Goal: Stay updated

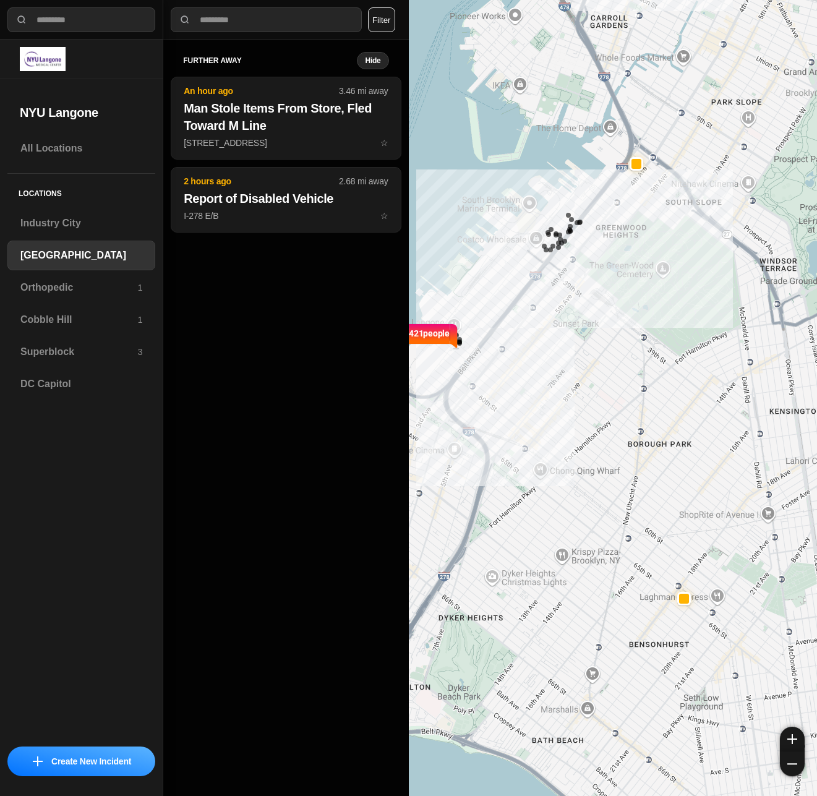
select select "*"
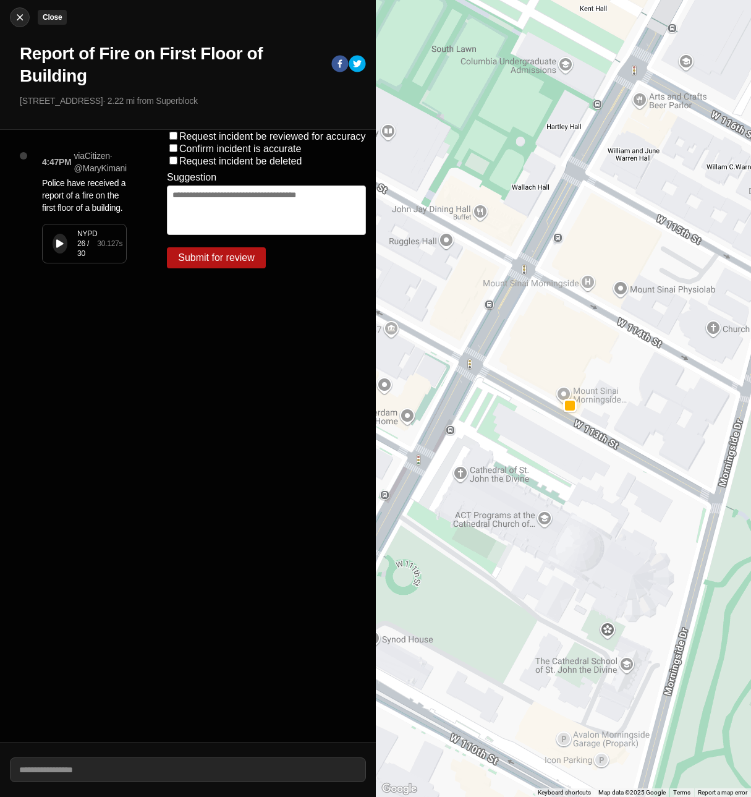
click at [20, 23] on img at bounding box center [20, 17] width 12 height 12
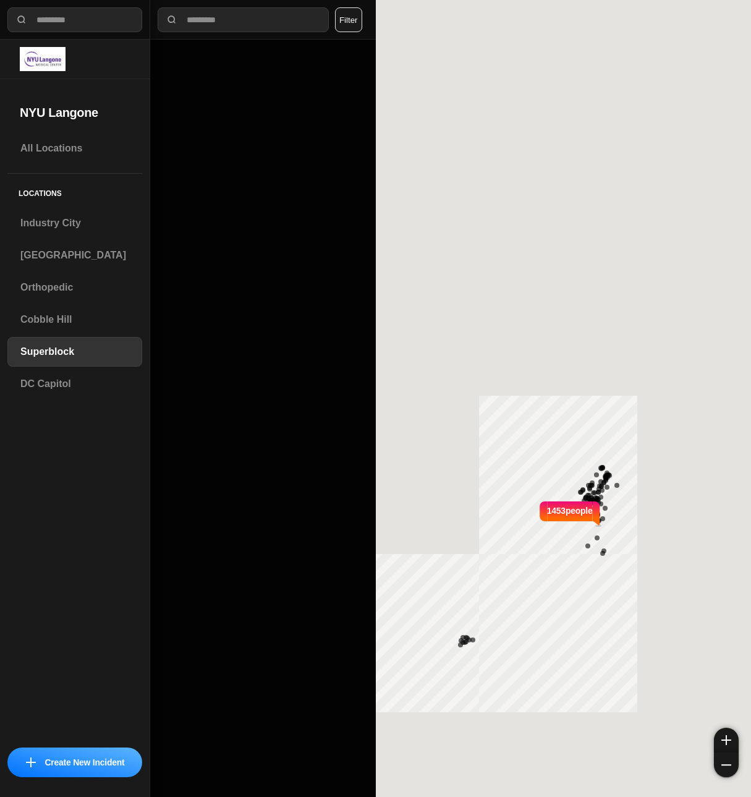
select select "*"
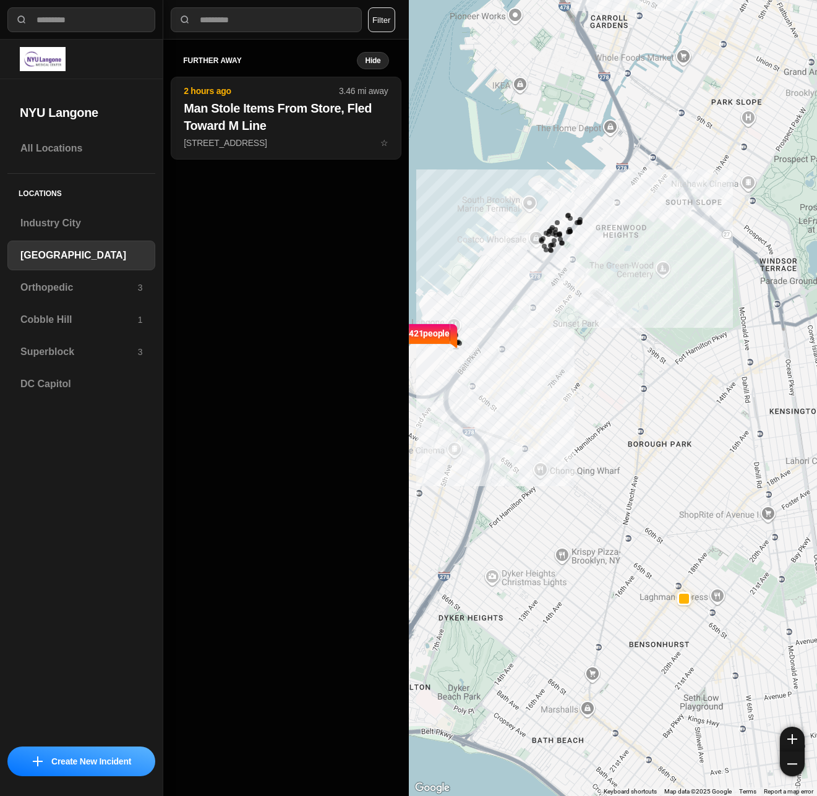
select select "*"
